Goal: Task Accomplishment & Management: Use online tool/utility

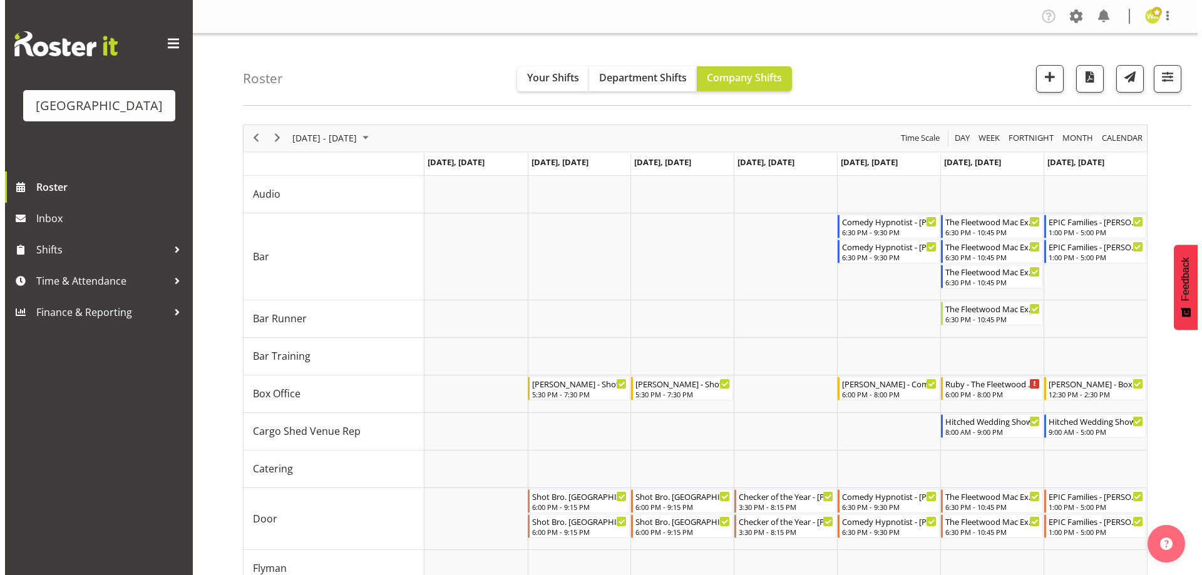
scroll to position [162, 0]
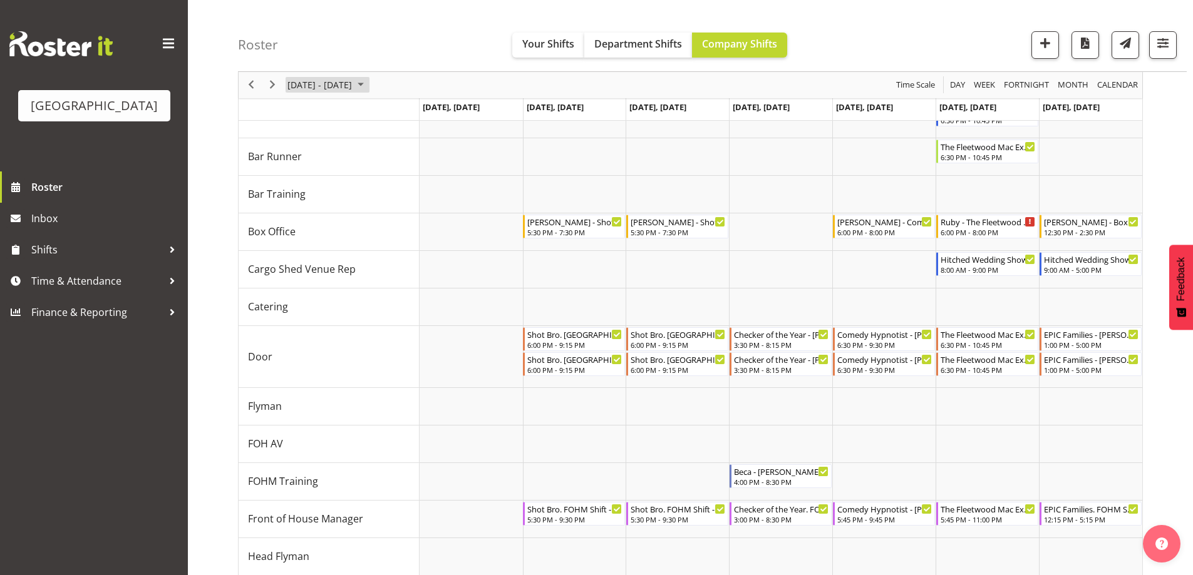
click at [353, 84] on span "[DATE] - [DATE]" at bounding box center [319, 86] width 67 height 16
click at [399, 115] on span "previous month" at bounding box center [397, 116] width 22 height 23
click at [401, 202] on span "20" at bounding box center [400, 202] width 19 height 19
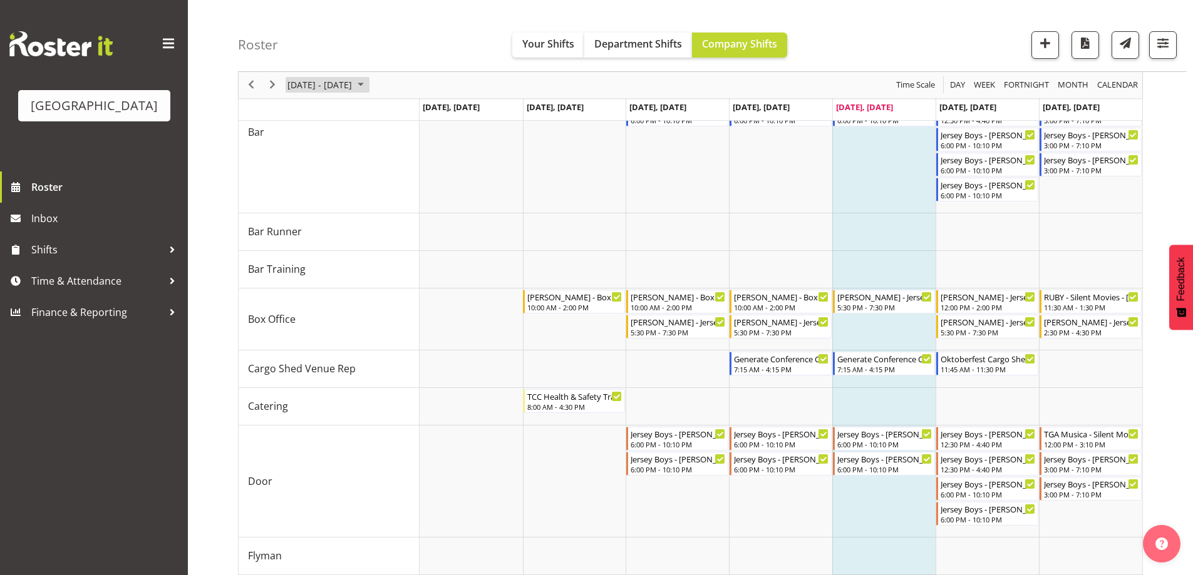
click at [352, 82] on span "[DATE] - [DATE]" at bounding box center [319, 86] width 67 height 16
click at [419, 117] on span "next month" at bounding box center [419, 116] width 22 height 23
click at [402, 179] on span "11" at bounding box center [400, 181] width 19 height 19
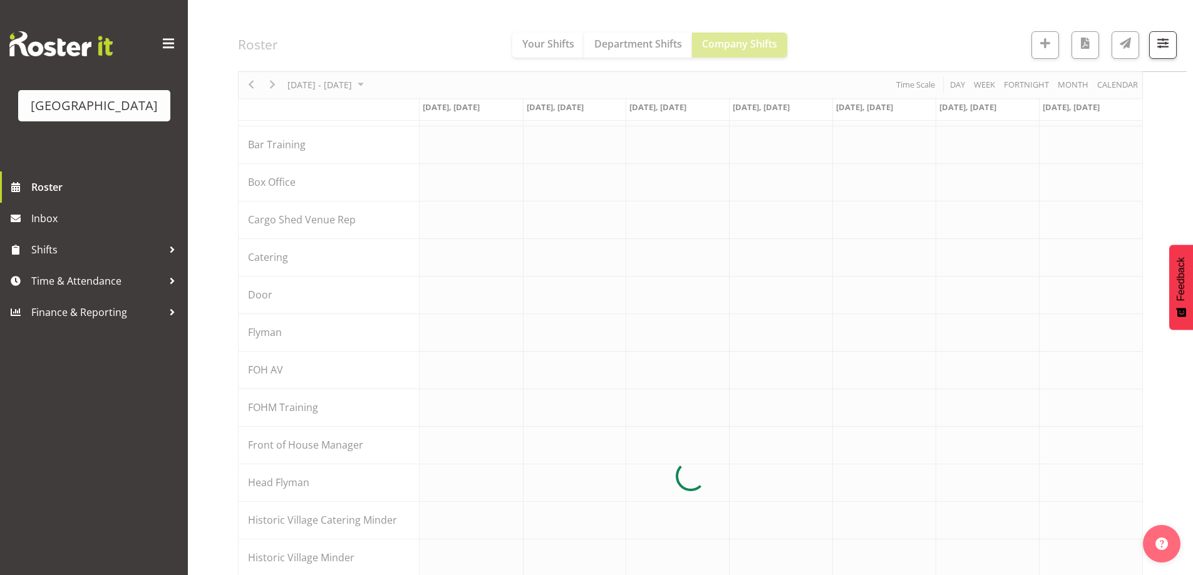
click at [908, 26] on div at bounding box center [690, 476] width 905 height 1029
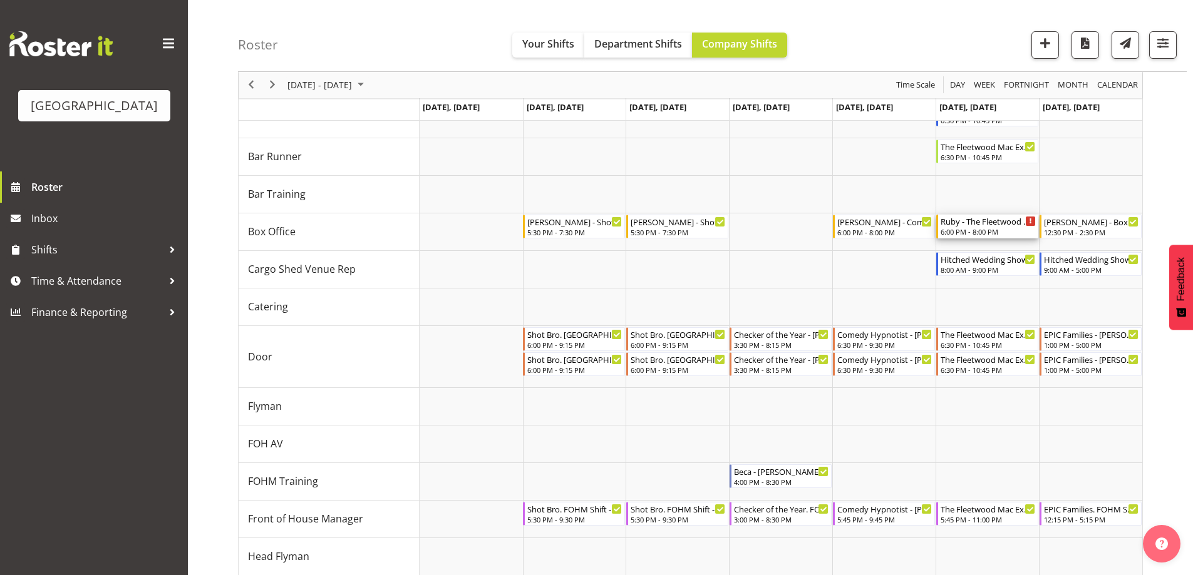
click at [990, 229] on div "6:00 PM - 8:00 PM" at bounding box center [987, 232] width 95 height 10
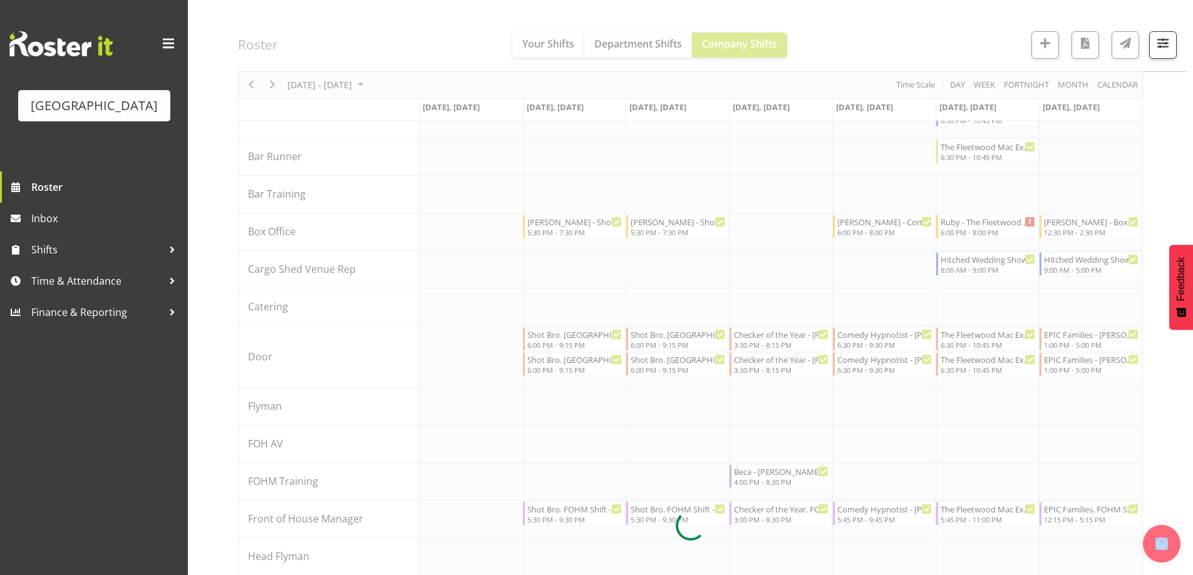
click at [990, 229] on div at bounding box center [690, 525] width 905 height 1127
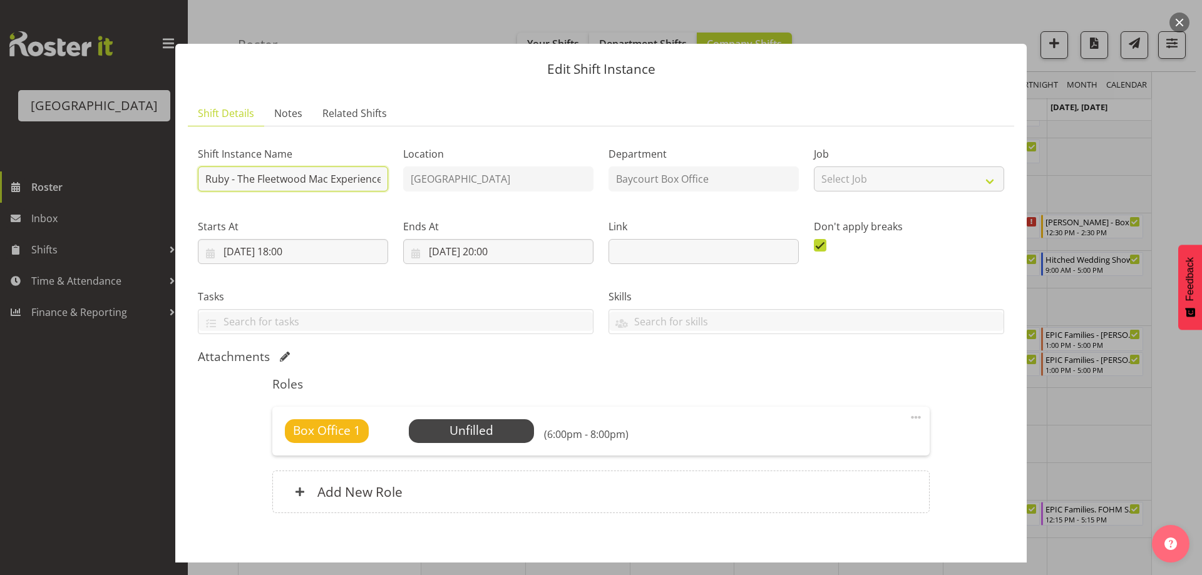
drag, startPoint x: 231, startPoint y: 178, endPoint x: 195, endPoint y: 175, distance: 36.4
click at [198, 177] on input "Ruby - The Fleetwood Mac Experience - Box Office" at bounding box center [293, 179] width 190 height 25
type input "[PERSON_NAME] - The Fleetwood Mac Experience - Box Office"
click at [480, 433] on span "Select Employee" at bounding box center [470, 431] width 93 height 18
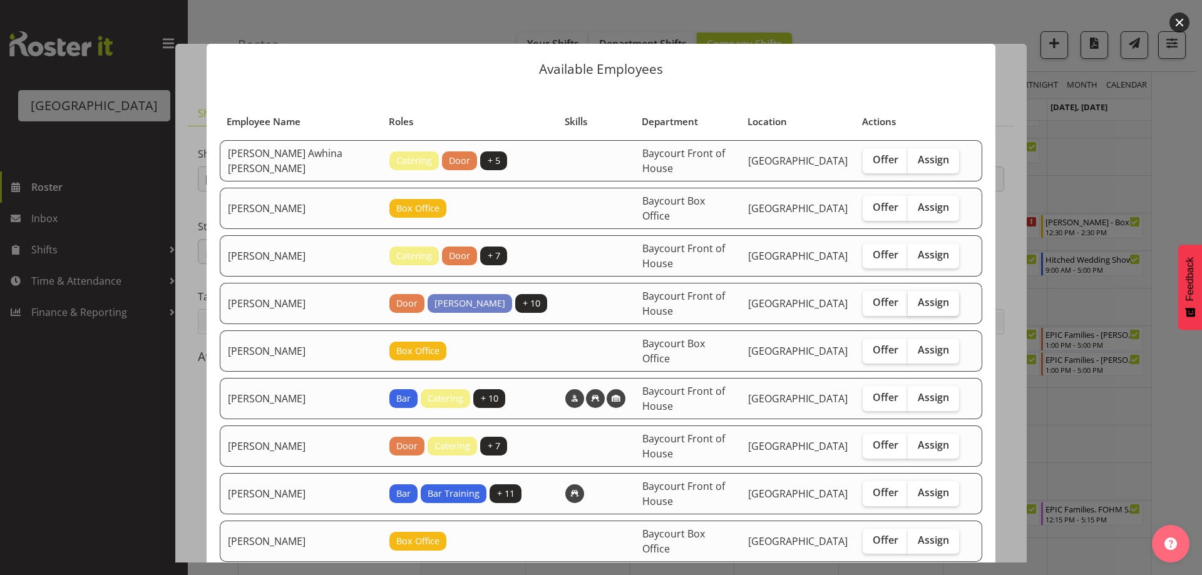
click at [928, 299] on span "Assign" at bounding box center [933, 302] width 31 height 13
click at [916, 299] on input "Assign" at bounding box center [912, 303] width 8 height 8
checkbox input "true"
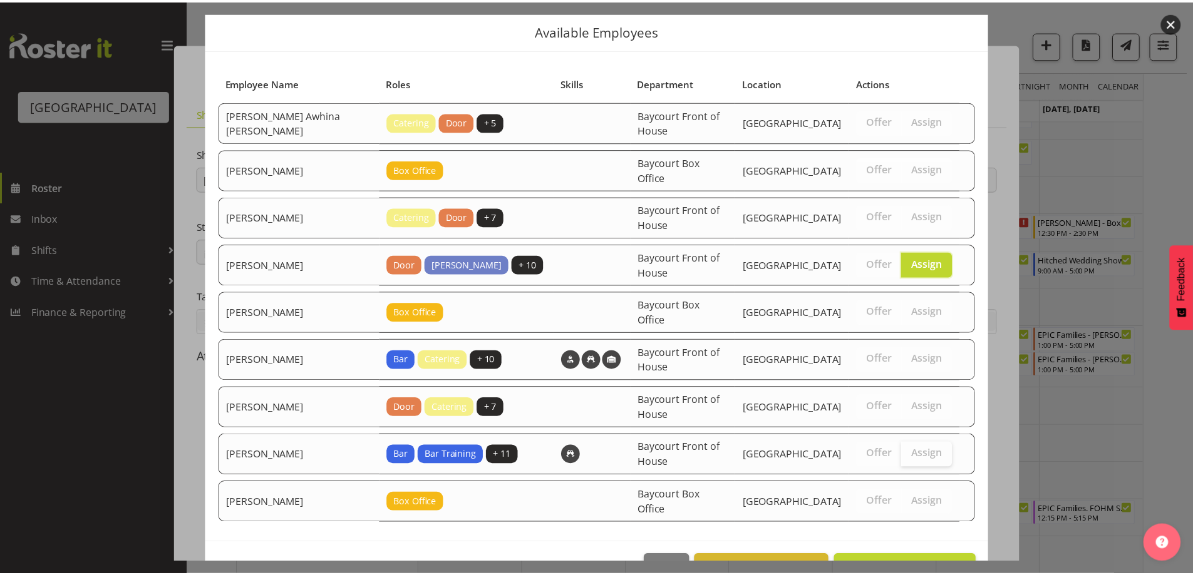
scroll to position [78, 0]
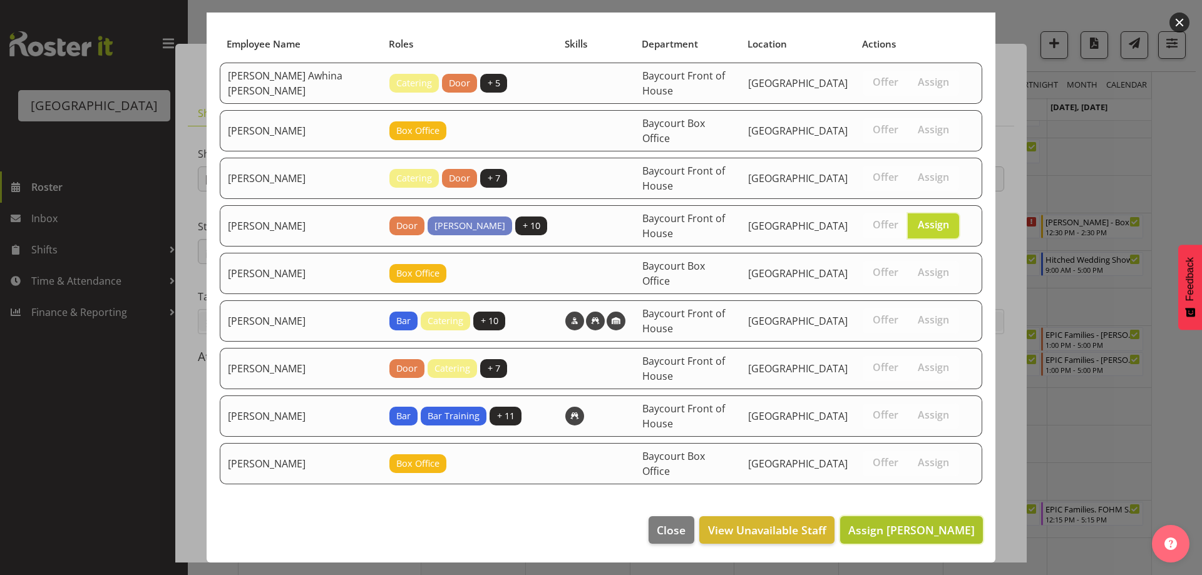
click at [937, 540] on button "Assign [PERSON_NAME]" at bounding box center [911, 531] width 143 height 28
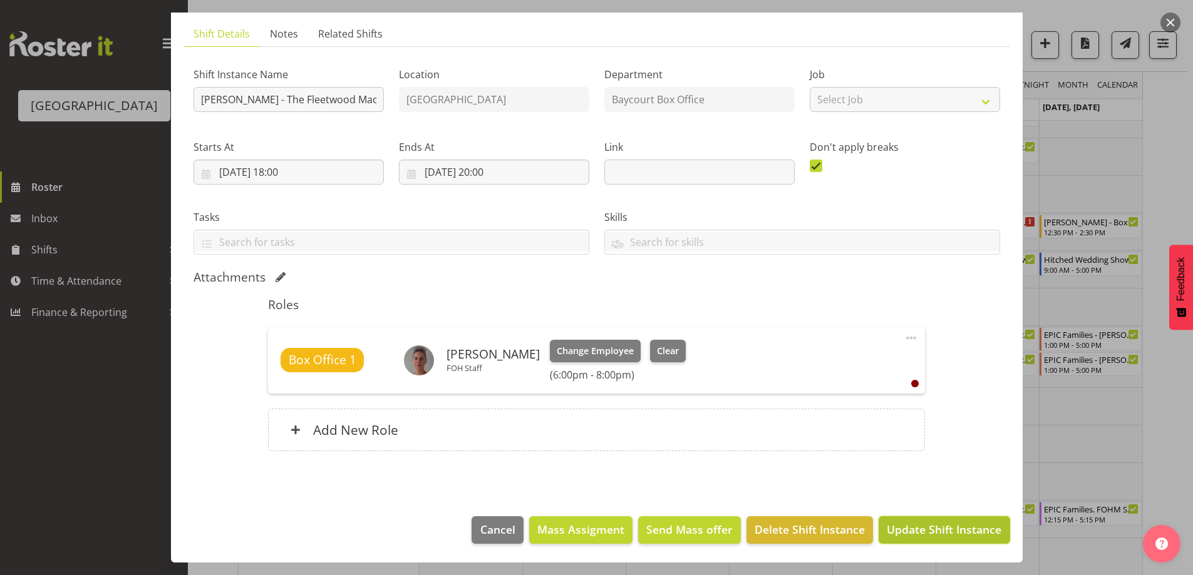
click at [954, 530] on span "Update Shift Instance" at bounding box center [944, 530] width 115 height 16
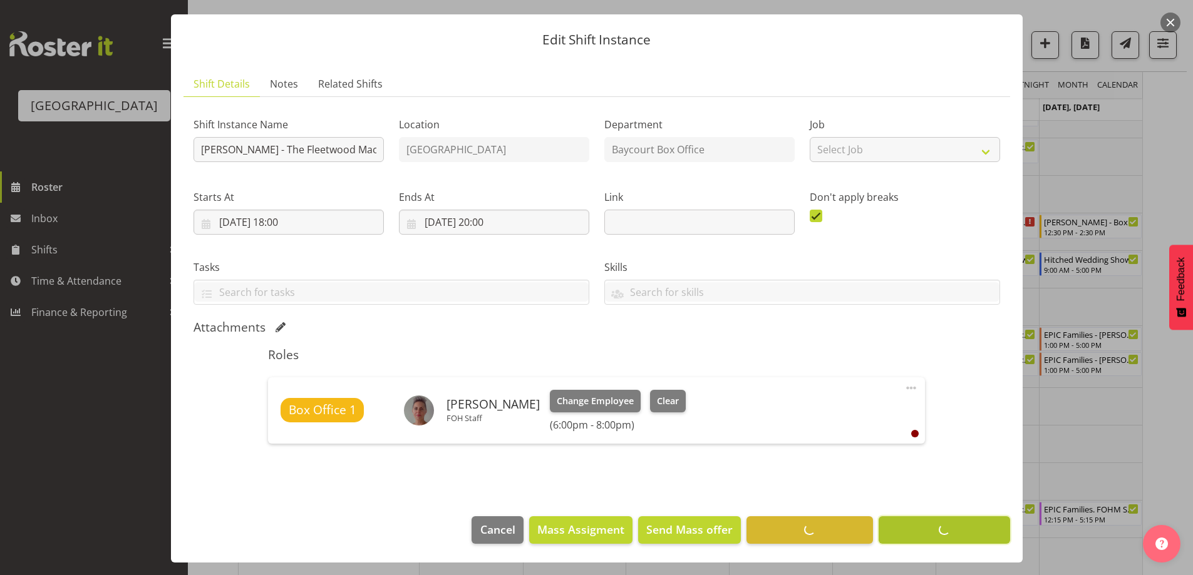
scroll to position [29, 0]
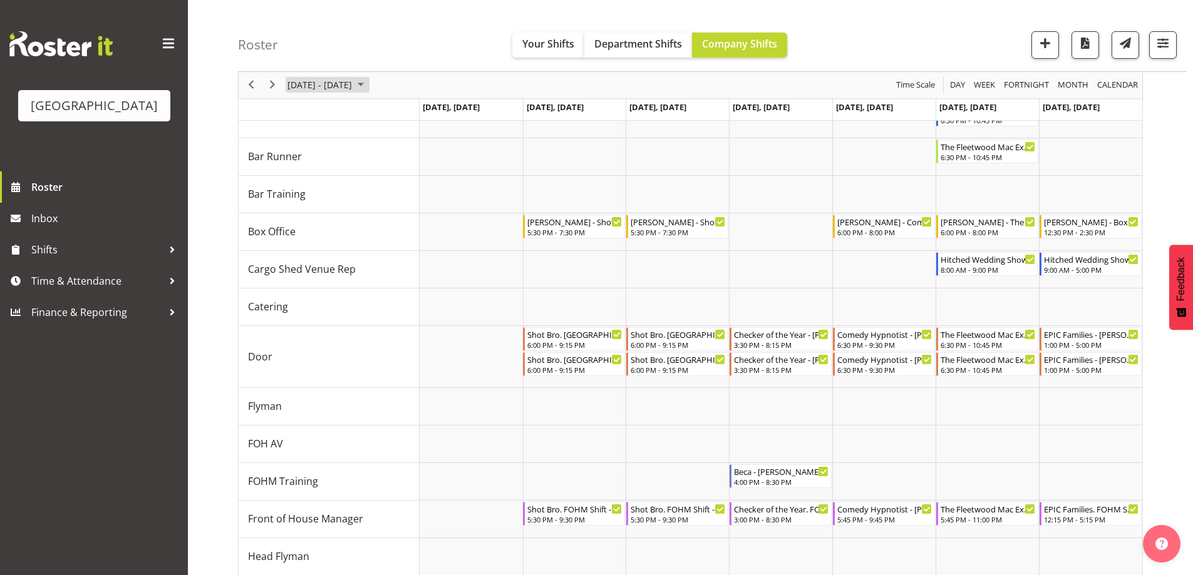
click at [349, 81] on span "[DATE] - [DATE]" at bounding box center [319, 86] width 67 height 16
drag, startPoint x: 416, startPoint y: 200, endPoint x: 547, endPoint y: 244, distance: 137.4
click at [417, 200] on span "19" at bounding box center [420, 202] width 19 height 19
